Goal: Find specific page/section: Find specific page/section

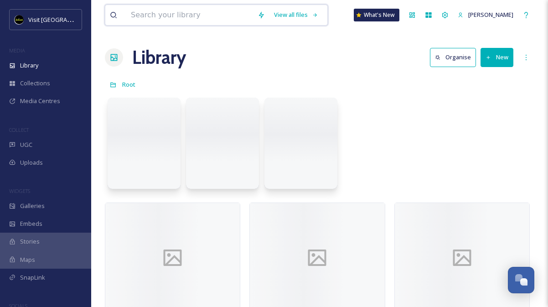
click at [205, 21] on input at bounding box center [189, 15] width 127 height 20
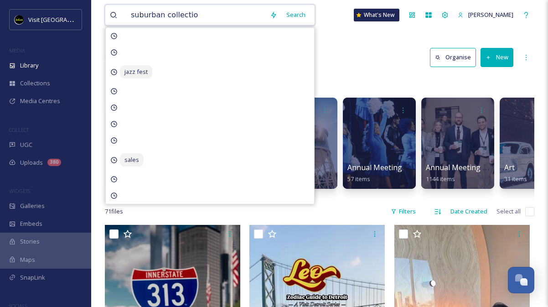
type input "suburban collection"
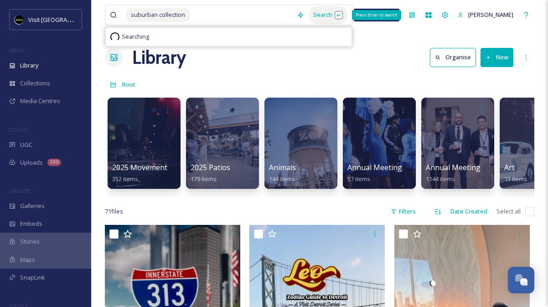
click at [316, 14] on div "Search Press Enter to search" at bounding box center [328, 15] width 39 height 18
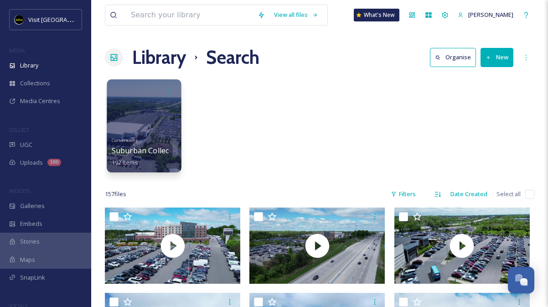
click at [164, 141] on div "Conventions Suburban Collection Showplace 192 items" at bounding box center [144, 151] width 65 height 34
click at [140, 153] on span "Suburban Collection Showplace" at bounding box center [167, 151] width 110 height 10
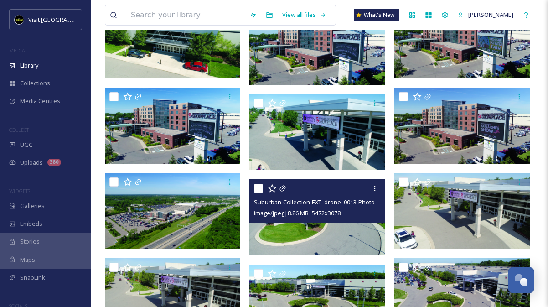
scroll to position [837, 0]
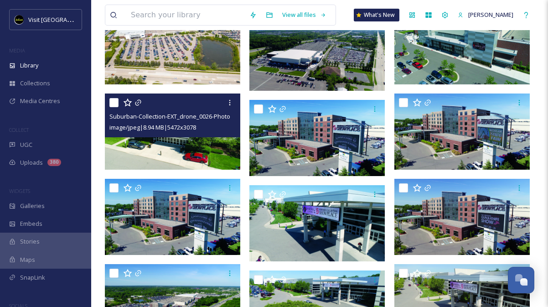
click at [165, 140] on img at bounding box center [173, 132] width 136 height 76
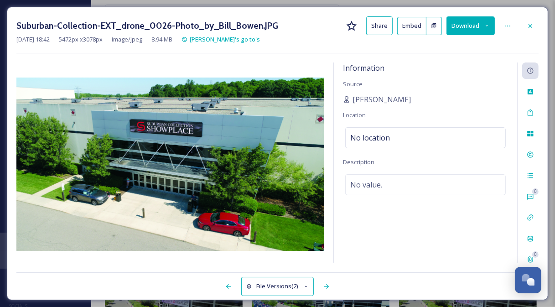
click at [521, 25] on div "Suburban-Collection-EXT_drone_0026-Photo_by_Bill_Bowen.JPG Share Embed Download" at bounding box center [277, 25] width 522 height 19
click at [527, 25] on icon at bounding box center [530, 25] width 7 height 7
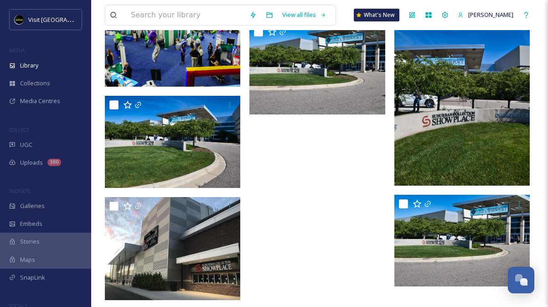
scroll to position [1684, 0]
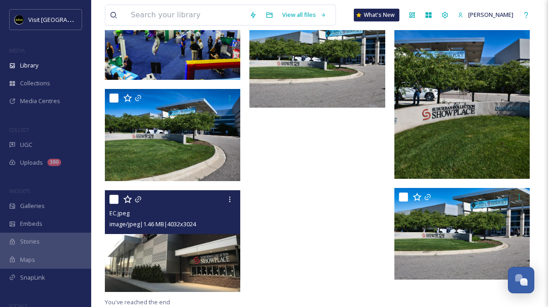
click at [174, 253] on img at bounding box center [173, 241] width 136 height 102
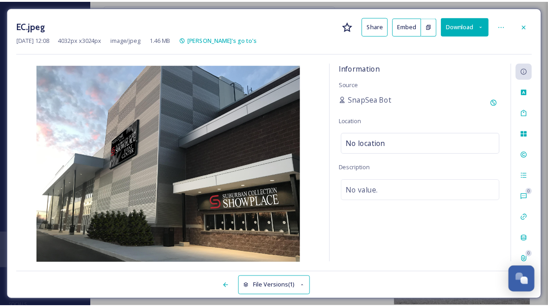
scroll to position [1685, 0]
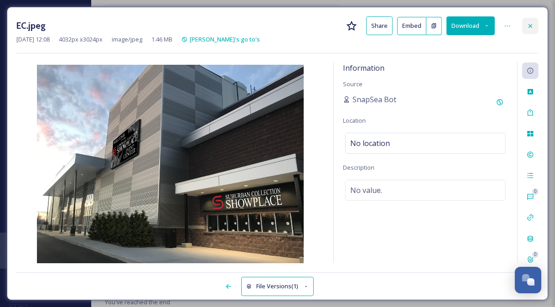
click at [534, 18] on div at bounding box center [530, 26] width 16 height 16
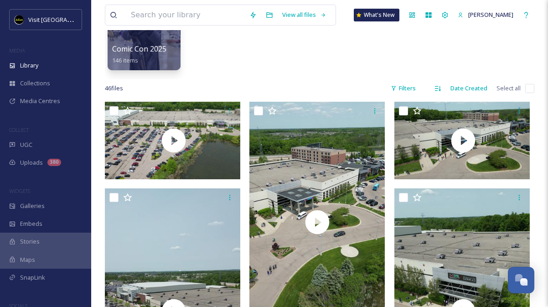
scroll to position [87, 0]
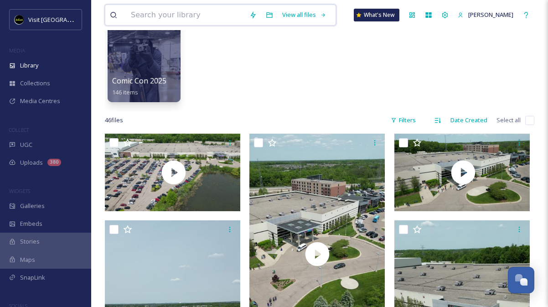
click at [196, 23] on input at bounding box center [185, 15] width 119 height 20
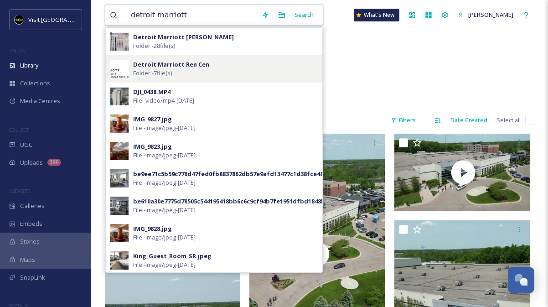
type input "detroit marriott"
click at [216, 72] on div "Detroit Marriott Ren Cen Folder - 7 file(s)" at bounding box center [225, 68] width 185 height 17
